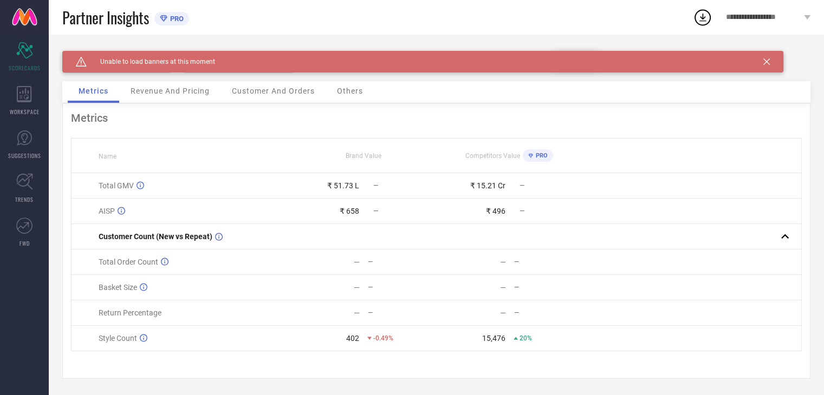
click at [773, 61] on div "Caution Created with Sketch. Unable to load banners at this moment" at bounding box center [422, 62] width 721 height 22
click at [765, 61] on icon at bounding box center [766, 61] width 6 height 6
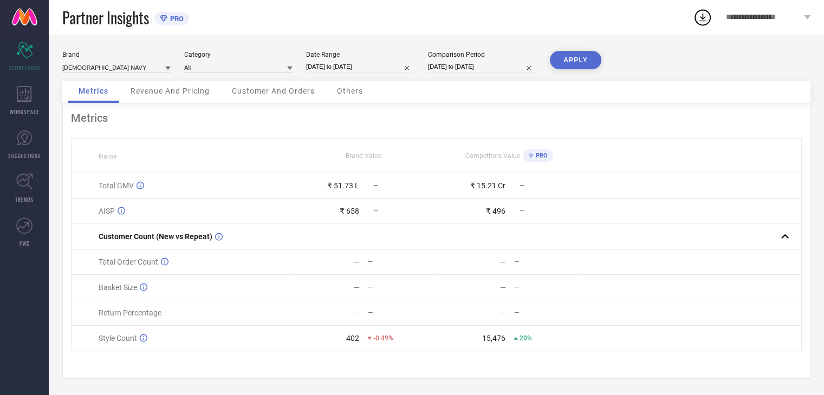
click at [753, 23] on div "**********" at bounding box center [768, 17] width 112 height 35
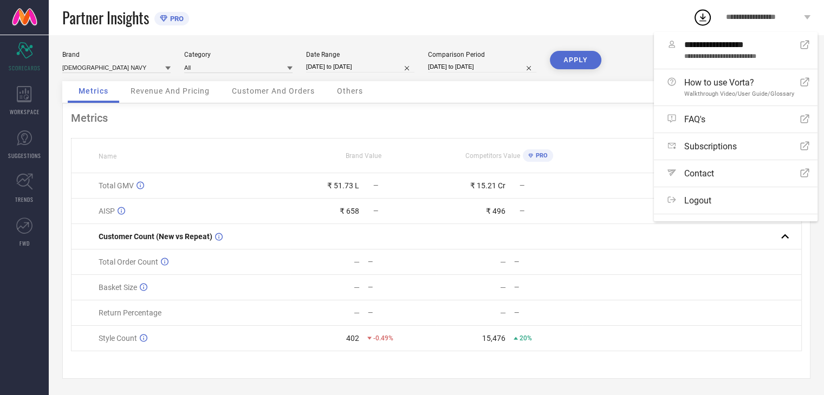
click at [385, 23] on div "Partner Insights PRO" at bounding box center [377, 17] width 630 height 35
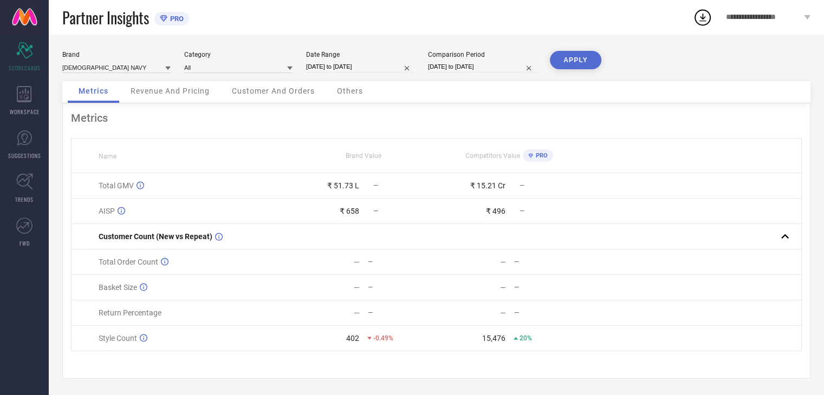
select select "7"
select select "2025"
select select "8"
select select "2025"
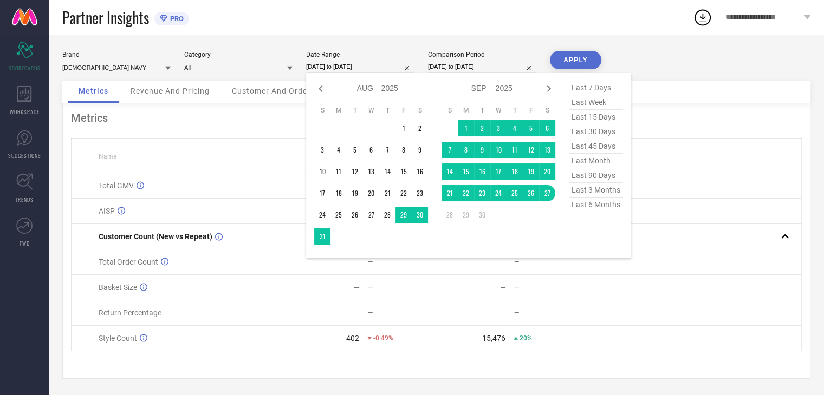
click at [331, 68] on input "28-08-2025 to 27-09-2025" at bounding box center [360, 66] width 108 height 11
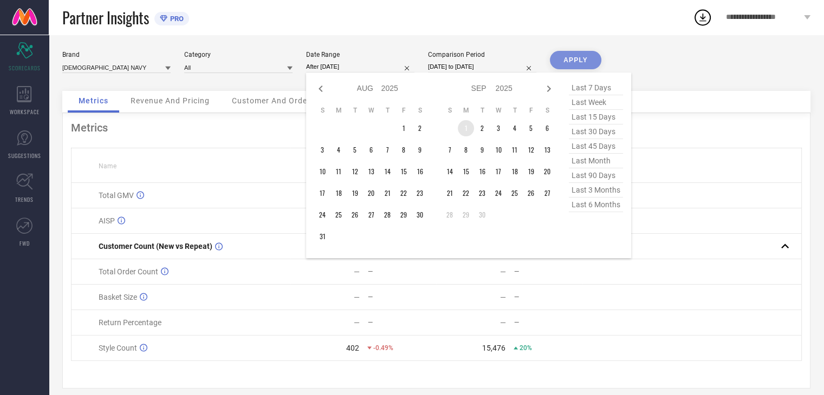
click at [467, 127] on td "1" at bounding box center [466, 128] width 16 height 16
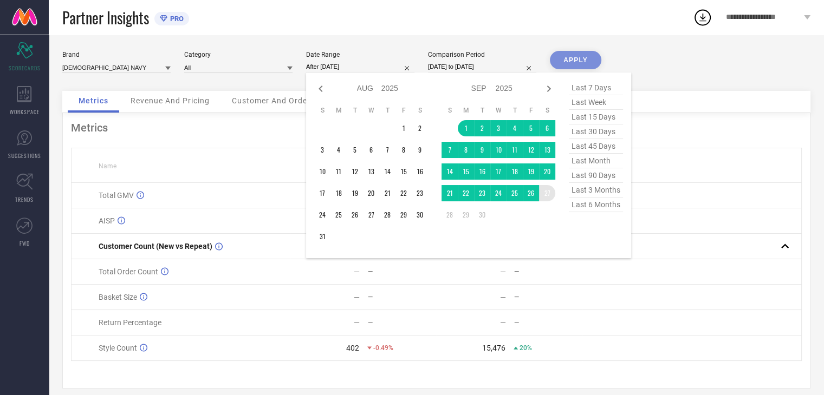
type input "[DATE] to [DATE]"
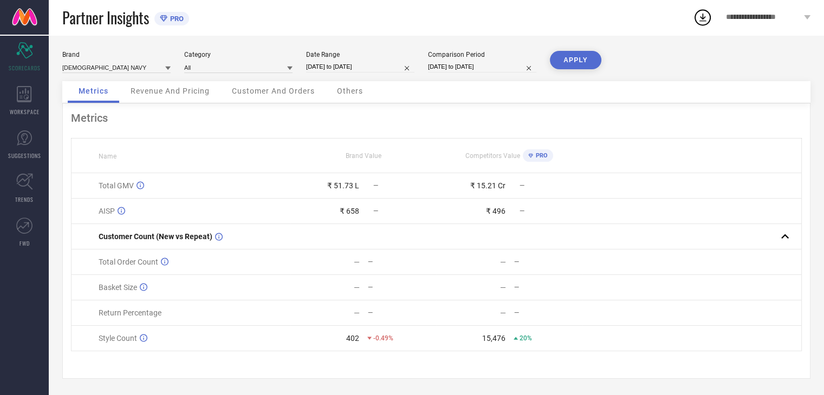
select select "7"
select select "2024"
select select "8"
select select "2024"
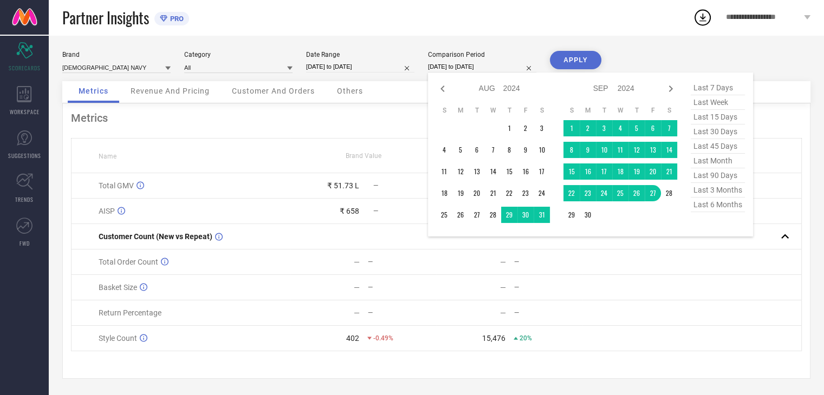
click at [457, 68] on input "28-08-2024 to 27-09-2024" at bounding box center [482, 66] width 108 height 11
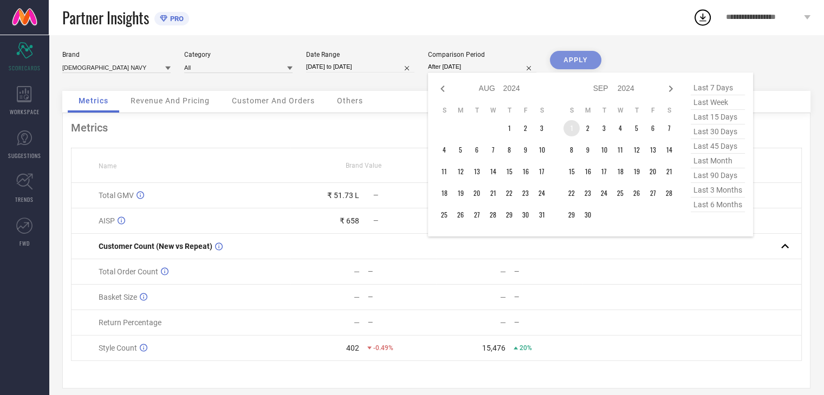
click at [570, 124] on td "1" at bounding box center [571, 128] width 16 height 16
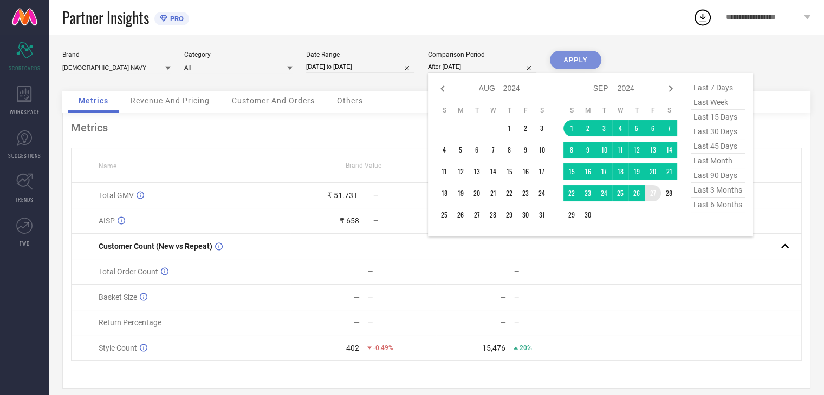
type input "[DATE] to [DATE]"
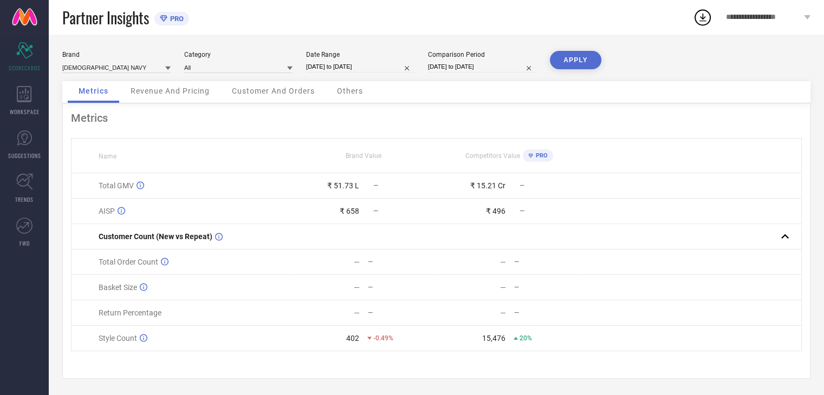
click at [576, 57] on button "APPLY" at bounding box center [575, 60] width 51 height 18
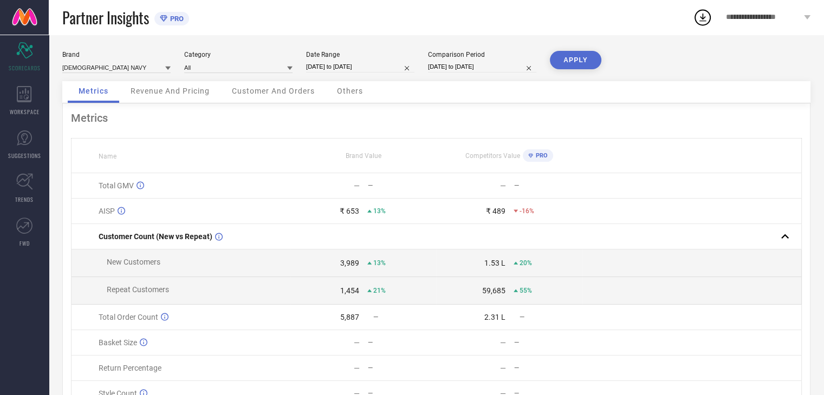
click at [793, 25] on div "**********" at bounding box center [768, 17] width 112 height 35
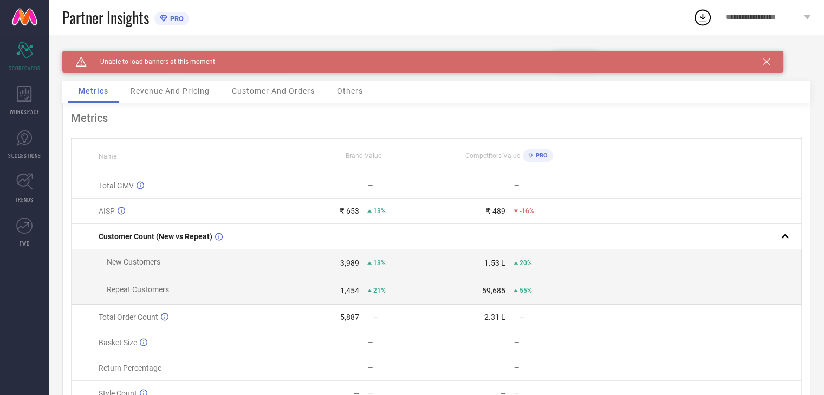
click at [769, 58] on div "Caution Created with Sketch. Unable to load banners at this moment" at bounding box center [422, 62] width 721 height 22
click at [765, 62] on icon at bounding box center [766, 61] width 6 height 6
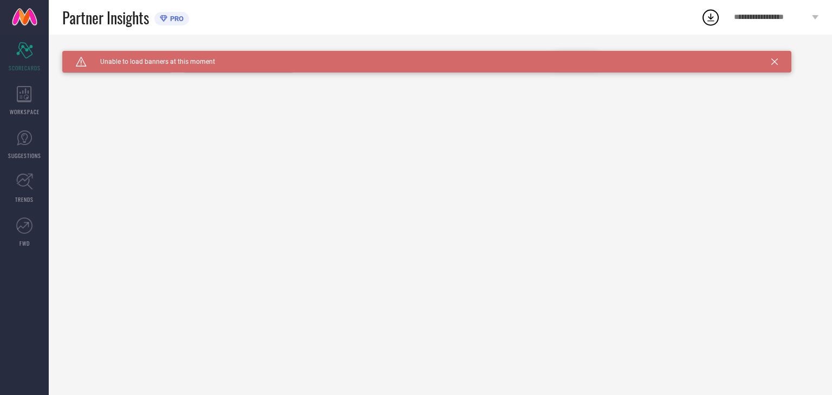
type input "All"
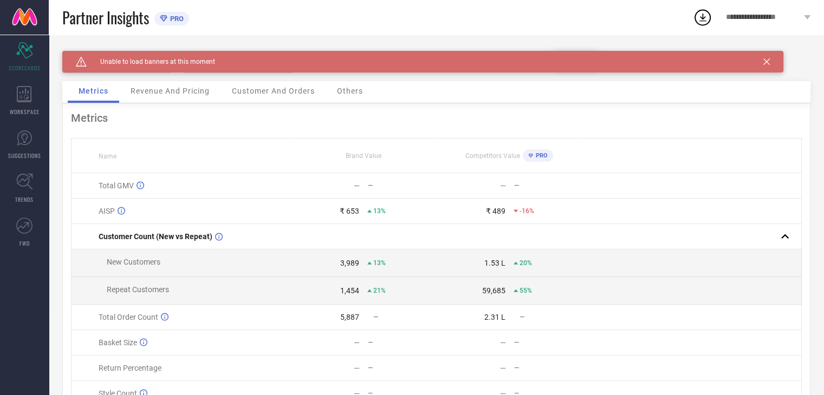
click at [78, 105] on div "Metrics Name Brand Value Competitors Value PRO Total GMV — — — — AISP ₹ 653 13%…" at bounding box center [436, 268] width 748 height 331
click at [83, 105] on div "Metrics Name Brand Value Competitors Value PRO Total GMV — — — — AISP ₹ 653 13%…" at bounding box center [436, 268] width 748 height 331
click at [69, 105] on div "Metrics Name Brand Value Competitors Value PRO Total GMV — — — — AISP ₹ 653 13%…" at bounding box center [436, 268] width 748 height 331
